Goal: Task Accomplishment & Management: Manage account settings

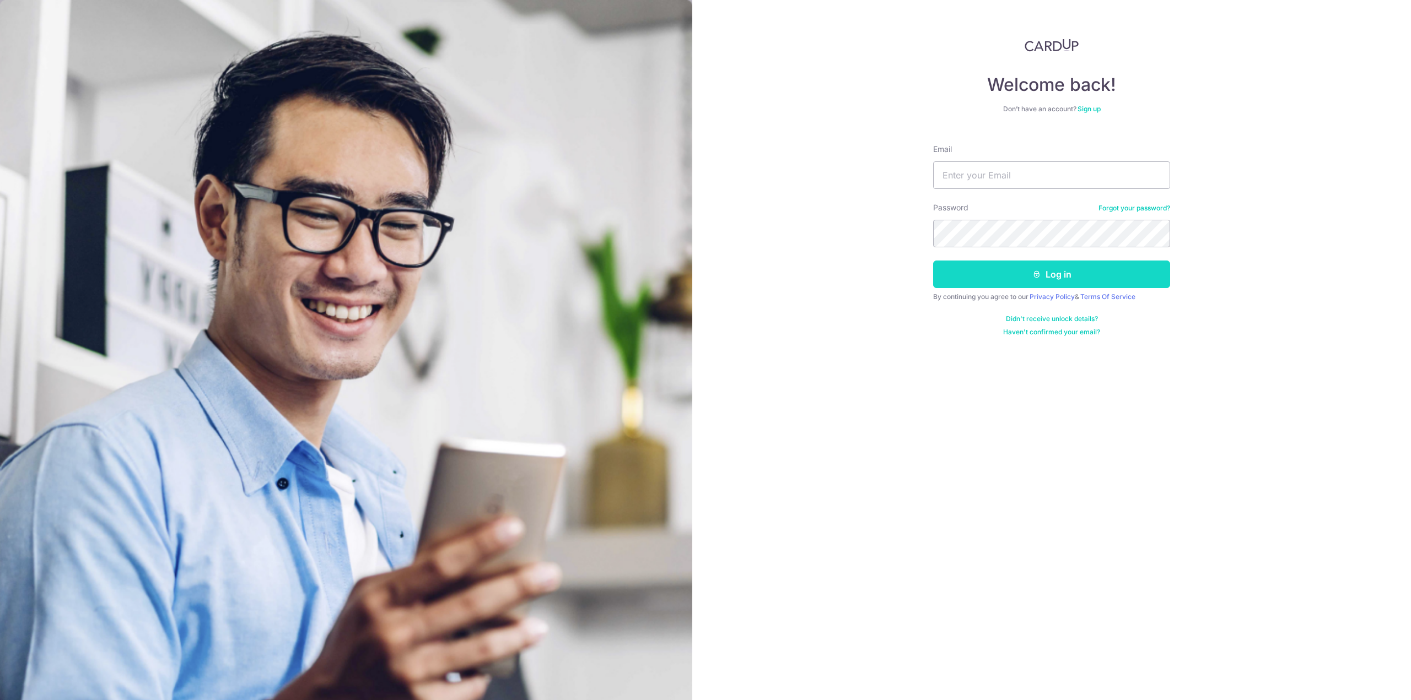
type input "yazadcooper@dbs.com"
click at [1075, 276] on button "Log in" at bounding box center [1051, 275] width 237 height 28
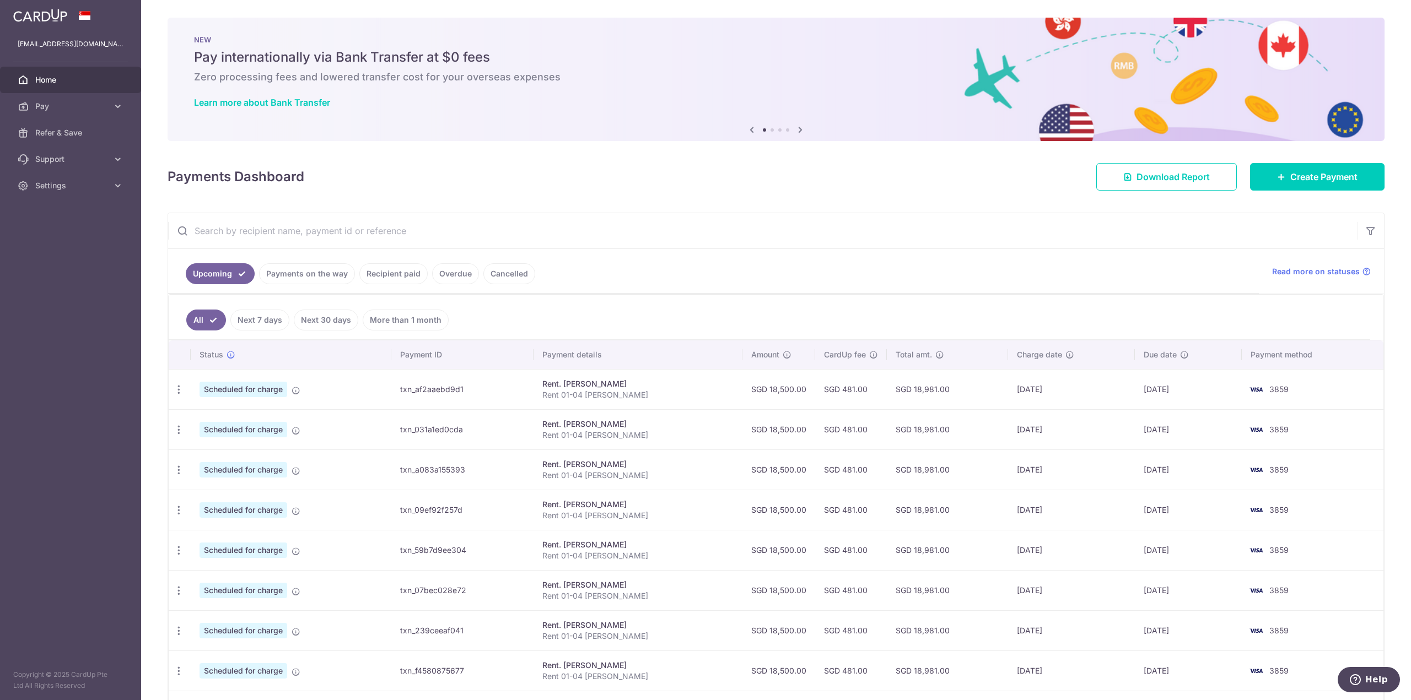
click at [318, 273] on link "Payments on the way" at bounding box center [307, 273] width 96 height 21
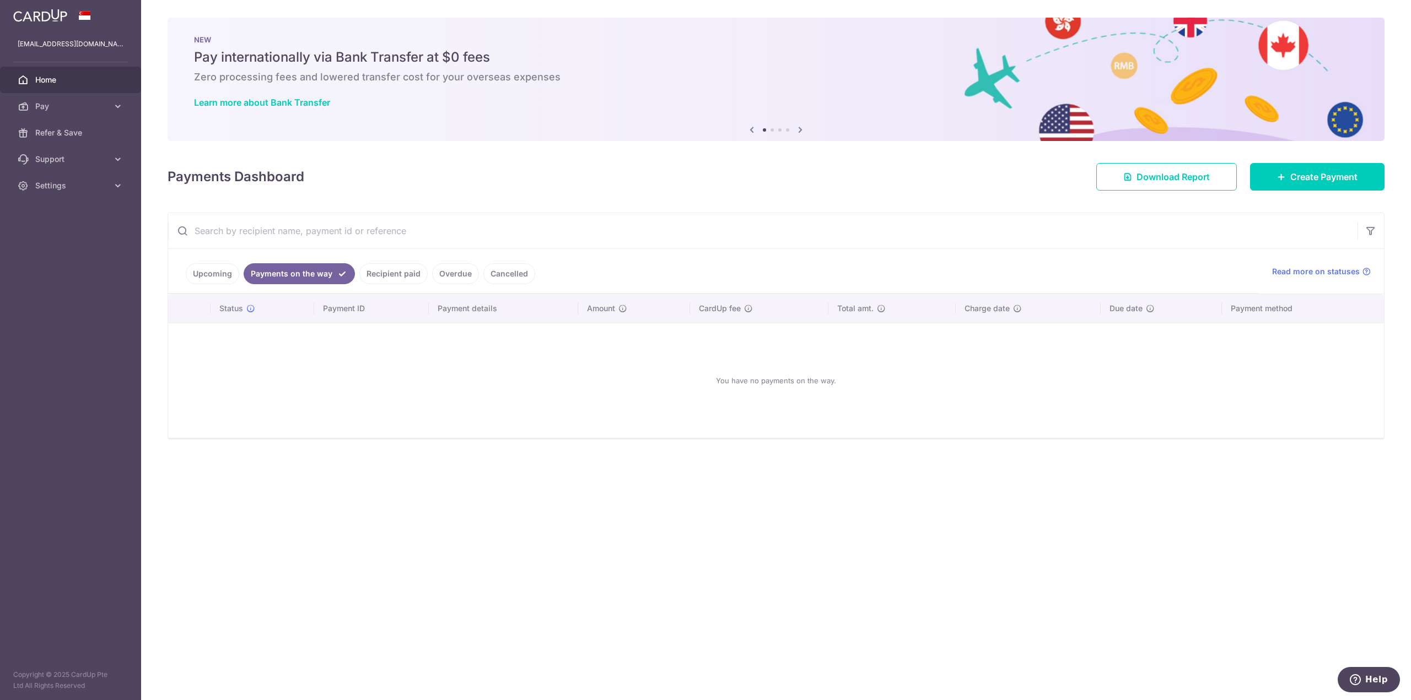
click at [417, 271] on link "Recipient paid" at bounding box center [393, 273] width 68 height 21
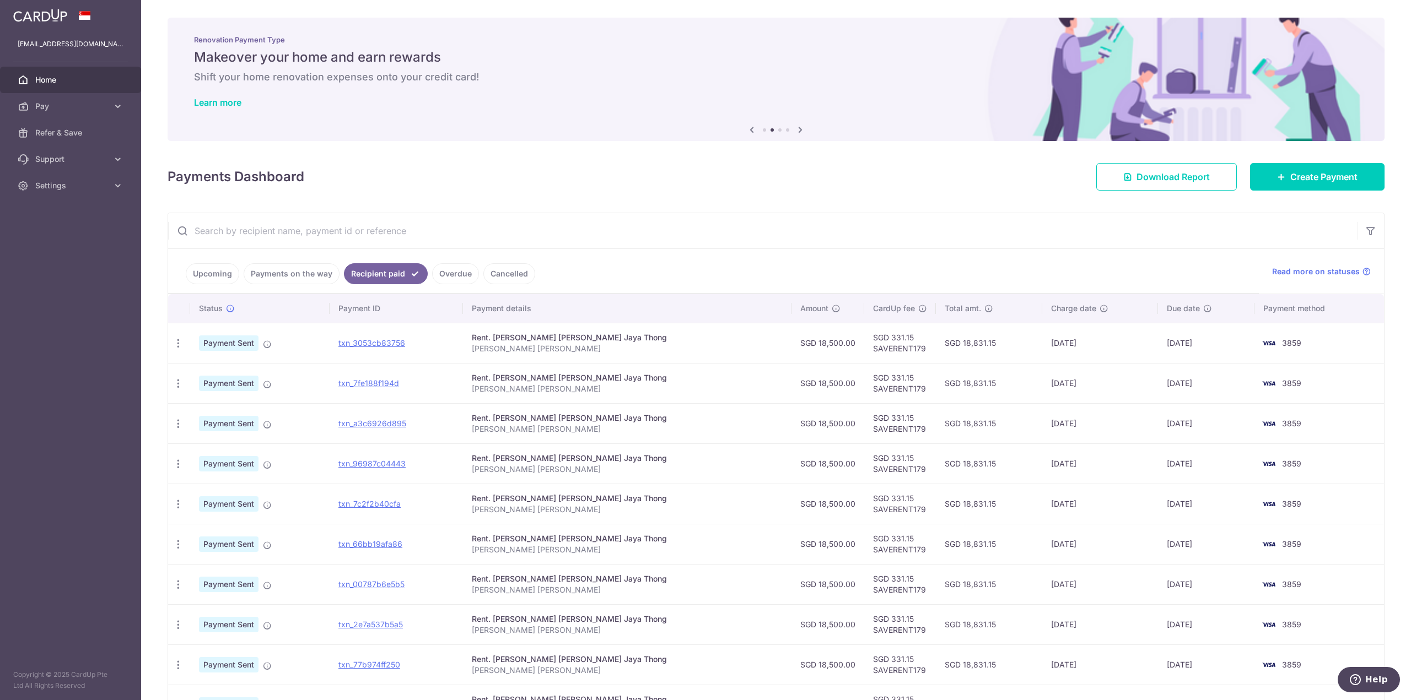
click at [220, 272] on link "Upcoming" at bounding box center [212, 273] width 53 height 21
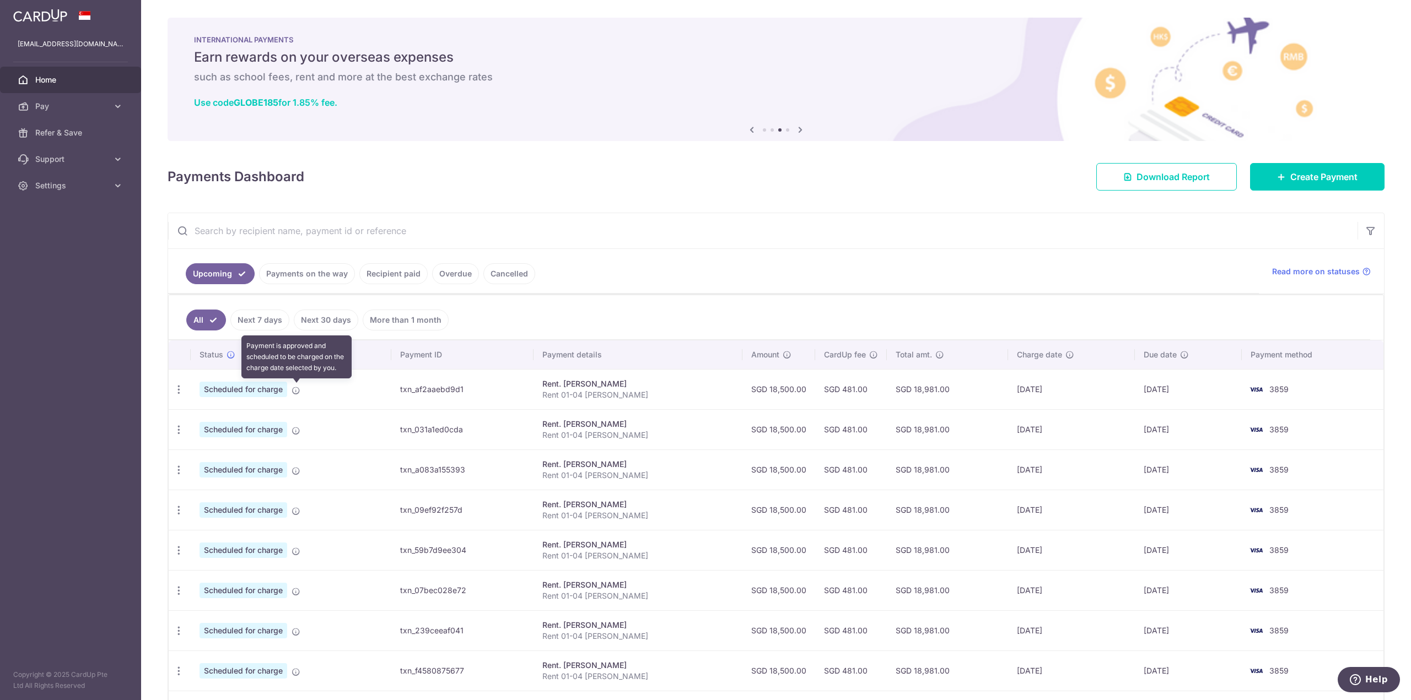
click at [298, 390] on icon at bounding box center [296, 390] width 9 height 9
click at [180, 387] on icon "button" at bounding box center [179, 390] width 12 height 12
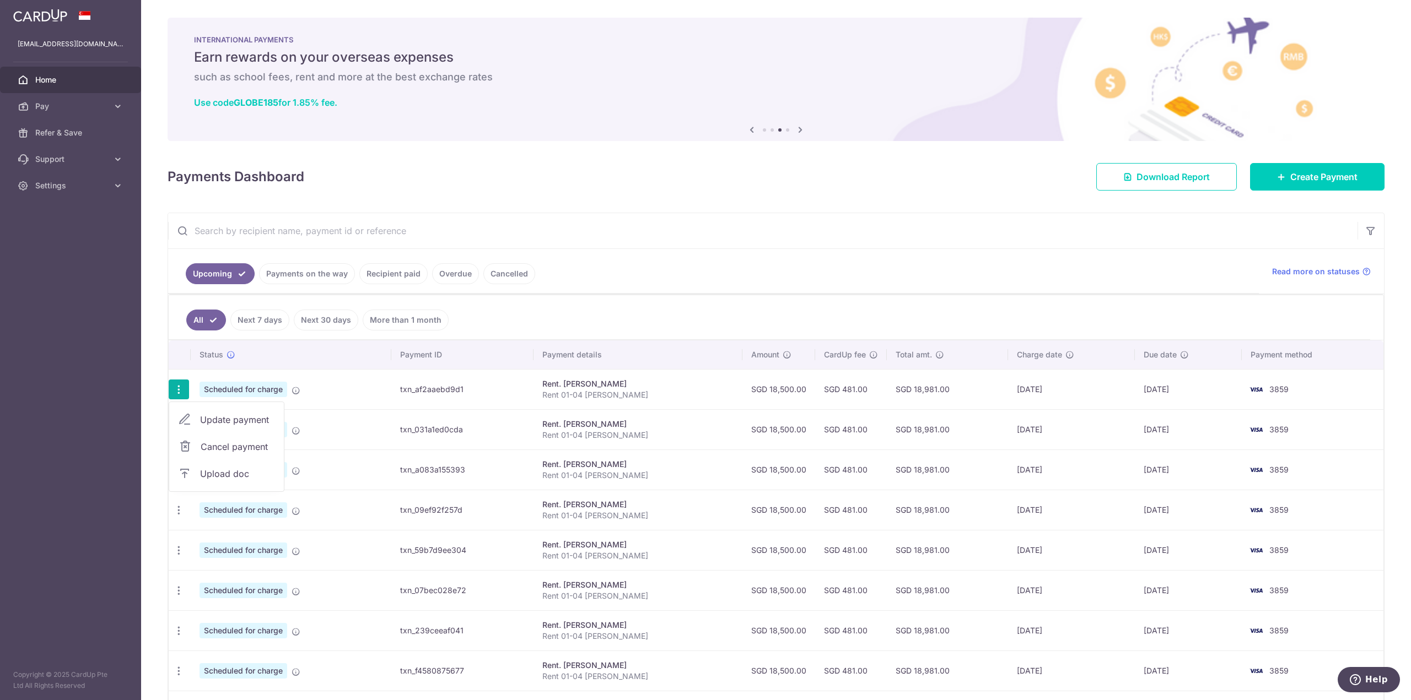
click at [217, 445] on span "Cancel payment" at bounding box center [238, 446] width 74 height 13
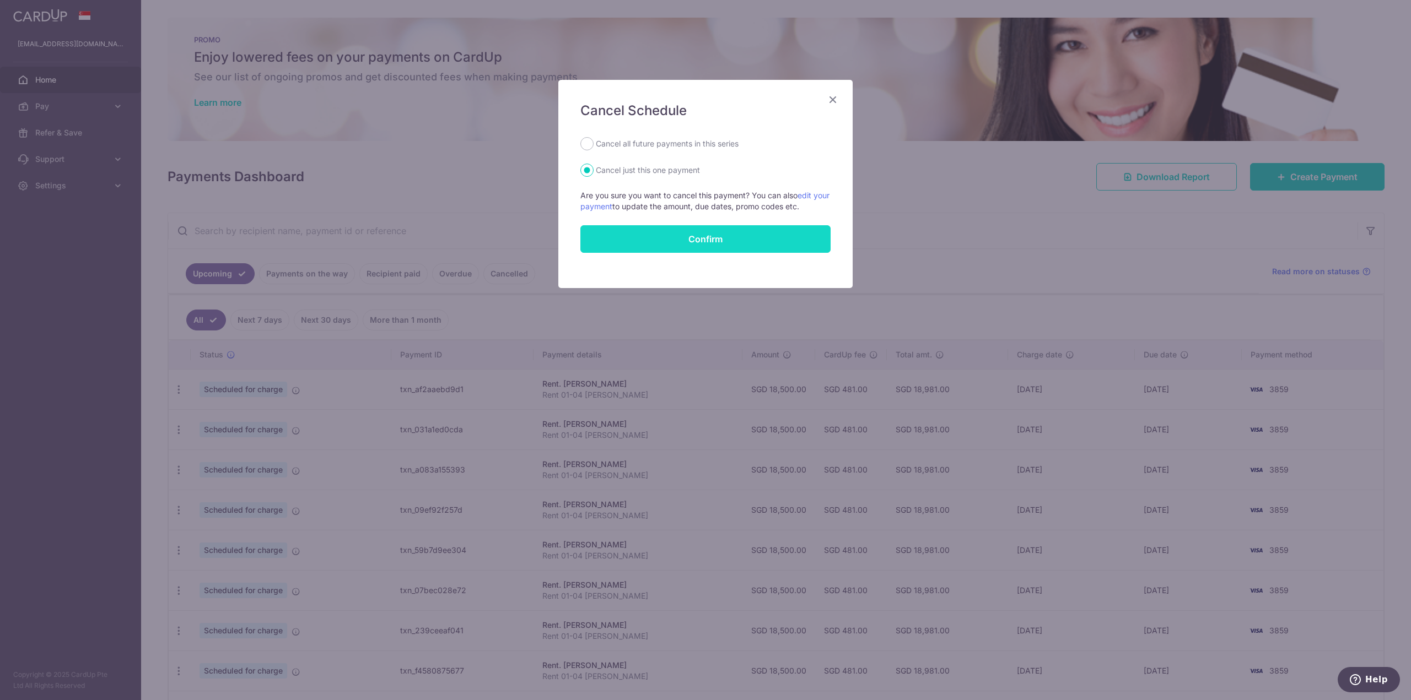
click at [694, 238] on button "Confirm" at bounding box center [705, 239] width 250 height 28
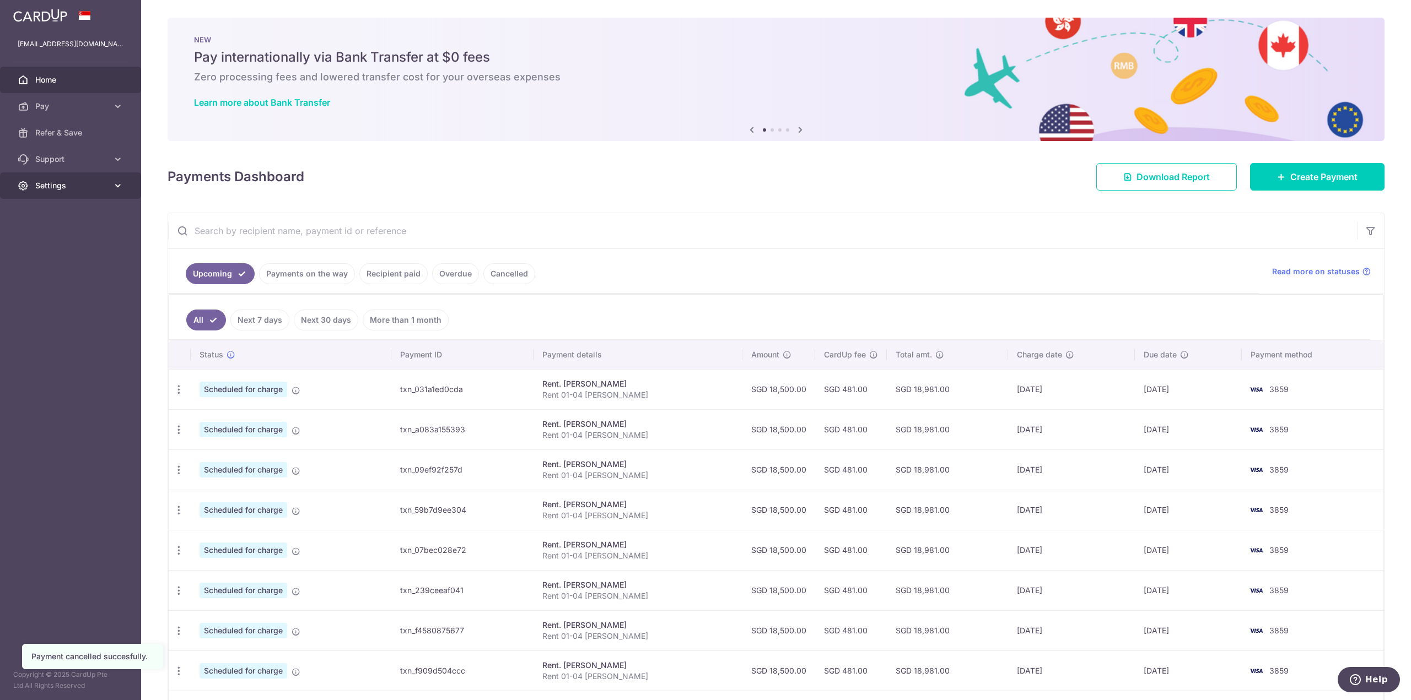
click at [118, 185] on icon at bounding box center [117, 185] width 11 height 11
click at [45, 239] on span "Logout" at bounding box center [71, 238] width 73 height 11
